Goal: Task Accomplishment & Management: Use online tool/utility

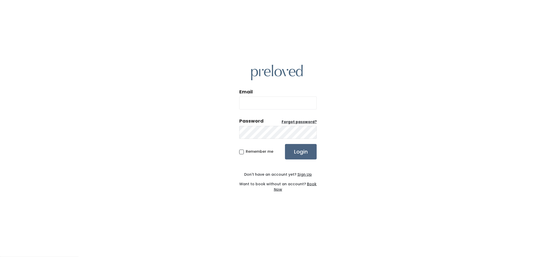
type input "[EMAIL_ADDRESS][DOMAIN_NAME]"
click at [301, 152] on input "Login" at bounding box center [301, 152] width 32 height 16
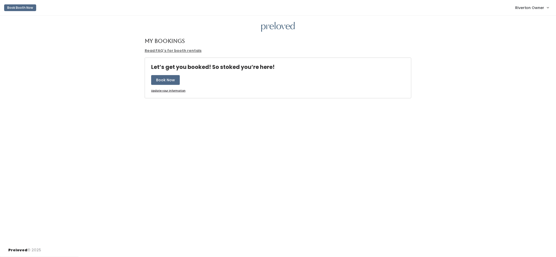
click at [536, 7] on span "Riverton Owner" at bounding box center [529, 8] width 29 height 6
click at [526, 22] on link "Admin Home" at bounding box center [531, 20] width 46 height 9
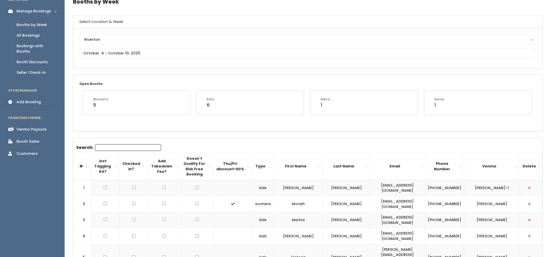
scroll to position [69, 0]
